Goal: Information Seeking & Learning: Understand process/instructions

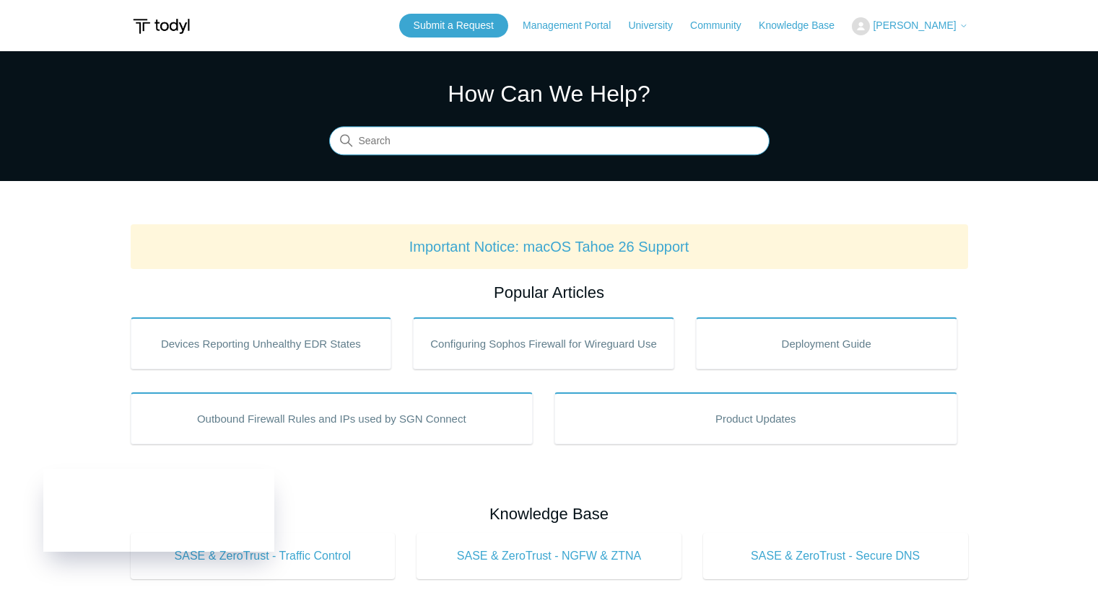
click at [468, 139] on input "Search" at bounding box center [549, 141] width 440 height 29
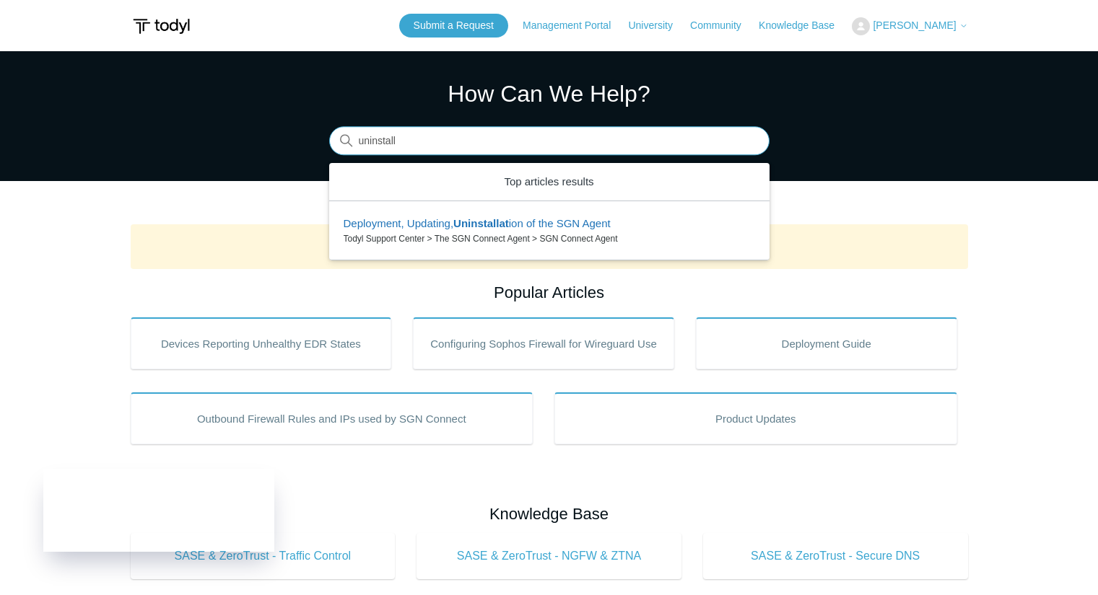
type input "uninstall"
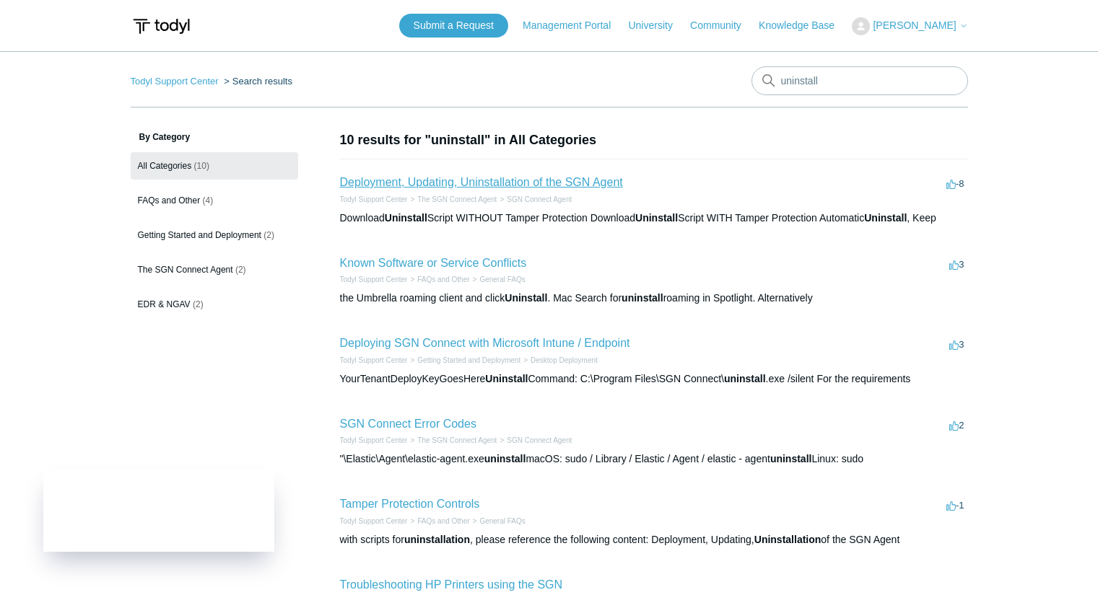
click at [432, 185] on link "Deployment, Updating, Uninstallation of the SGN Agent" at bounding box center [481, 182] width 283 height 12
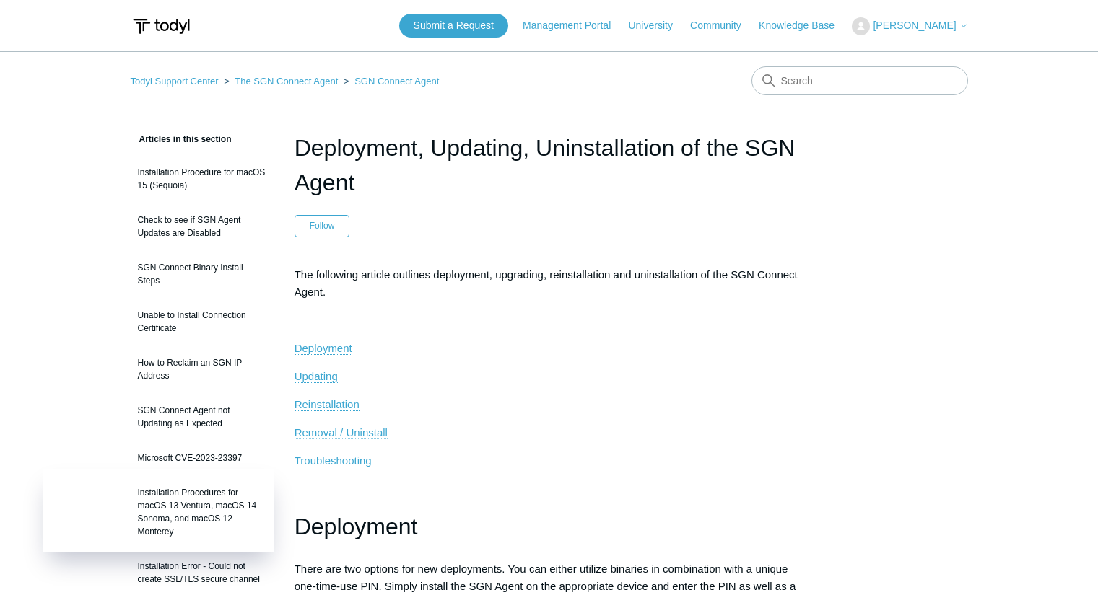
click at [370, 435] on span "Removal / Uninstall" at bounding box center [340, 433] width 93 height 12
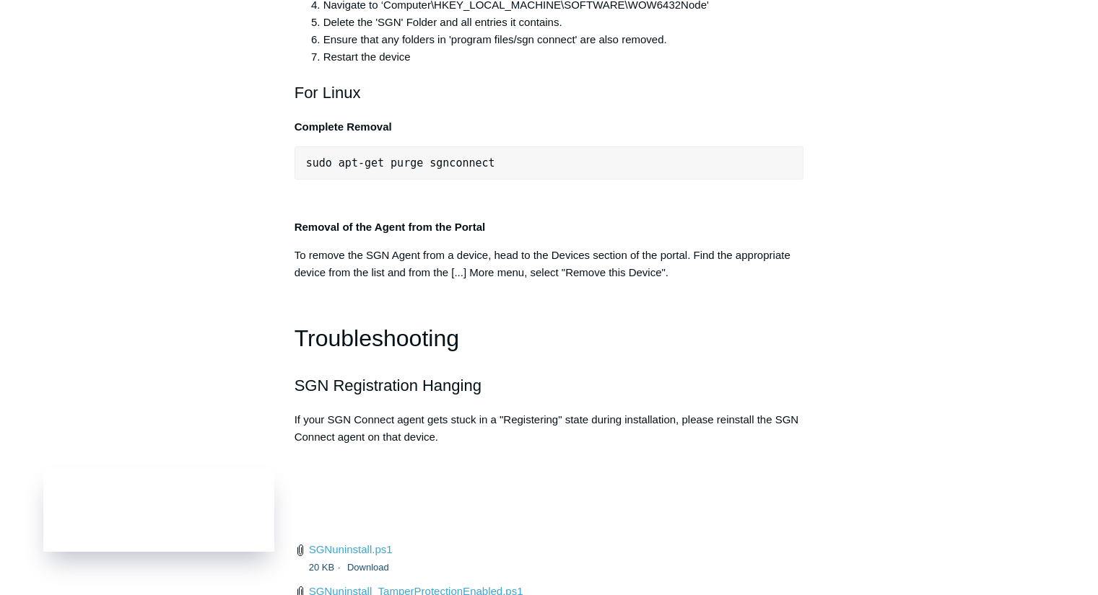
scroll to position [3080, 0]
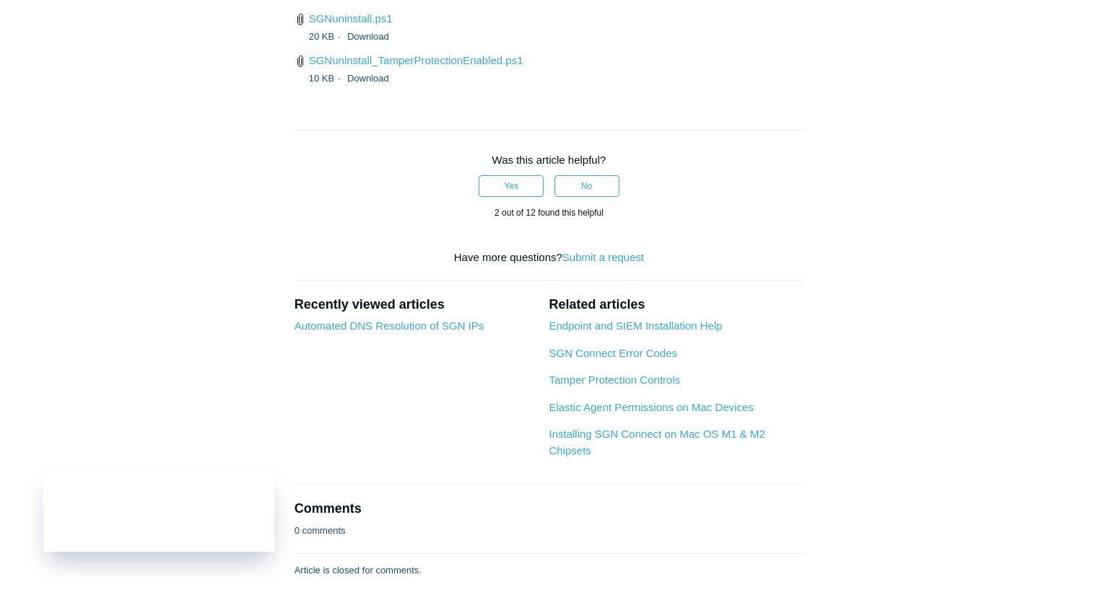
scroll to position [3610, 0]
